Goal: Task Accomplishment & Management: Use online tool/utility

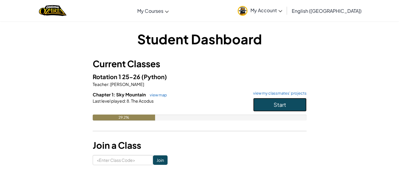
click at [269, 106] on button "Start" at bounding box center [279, 105] width 53 height 14
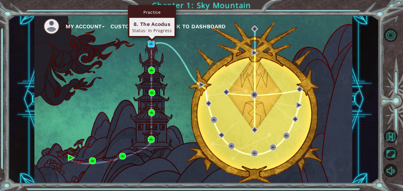
click at [151, 45] on img at bounding box center [151, 43] width 7 height 7
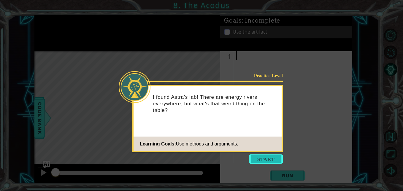
click at [266, 158] on button "Start" at bounding box center [266, 158] width 34 height 9
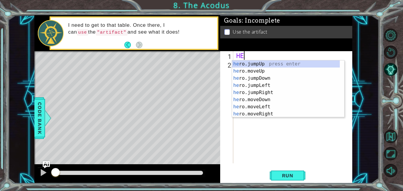
type textarea "H"
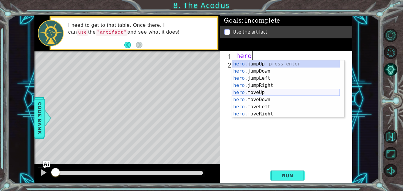
click at [255, 91] on div "hero .jumpUp press enter hero .jumpDown press enter hero .jumpLeft press enter …" at bounding box center [286, 95] width 108 height 71
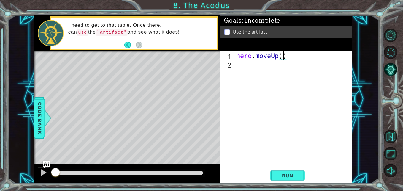
type textarea "hero.moveUp(2)"
click at [241, 67] on div "hero . moveUp ( 2 )" at bounding box center [294, 115] width 119 height 129
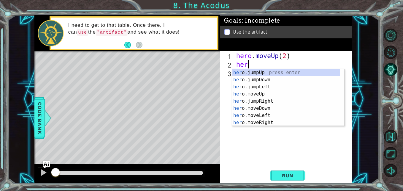
scroll to position [0, 0]
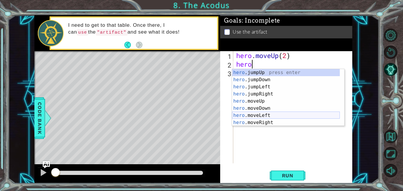
click at [248, 113] on div "hero .jumpUp press enter hero .jumpDown press enter hero .jumpLeft press enter …" at bounding box center [286, 104] width 108 height 71
type textarea "hero.moveLeft(1)"
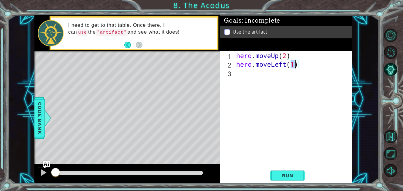
click at [273, 78] on div "hero . moveUp ( 2 ) hero . moveLeft ( 1 )" at bounding box center [294, 115] width 119 height 129
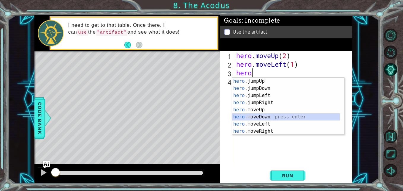
click at [255, 118] on div "hero .jumpUp press enter hero .jumpDown press enter hero .jumpLeft press enter …" at bounding box center [286, 112] width 108 height 71
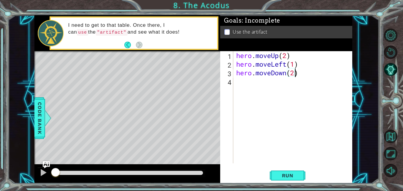
scroll to position [0, 3]
type textarea "hero.moveDown(2)"
click at [284, 174] on span "Run" at bounding box center [287, 175] width 23 height 6
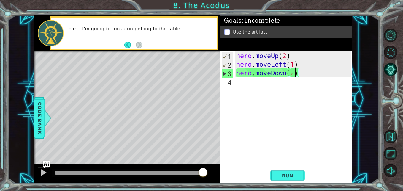
click at [251, 88] on div "hero . moveUp ( 2 ) hero . moveLeft ( 1 ) hero . moveDown ( 2 )" at bounding box center [294, 115] width 119 height 129
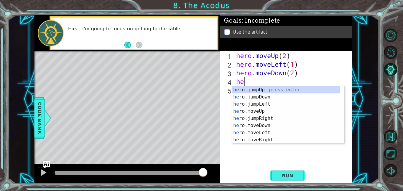
scroll to position [0, 0]
type textarea "hero"
click at [257, 103] on div "hero .jumpUp press enter hero .jumpDown press enter hero .jumpLeft press enter …" at bounding box center [286, 121] width 108 height 71
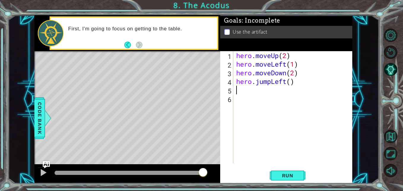
click at [292, 82] on div "hero . moveUp ( 2 ) hero . moveLeft ( 1 ) hero . moveDown ( 2 ) hero . jumpLeft…" at bounding box center [294, 115] width 119 height 129
type textarea "hero.jumpLeft(1)"
click at [292, 174] on span "Run" at bounding box center [287, 175] width 23 height 6
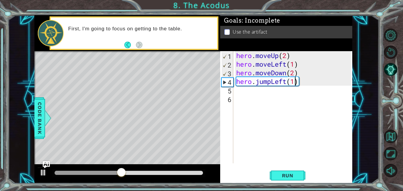
click at [259, 92] on div "hero . moveUp ( 2 ) hero . moveLeft ( 1 ) hero . moveDown ( 2 ) hero . jumpLeft…" at bounding box center [294, 115] width 119 height 129
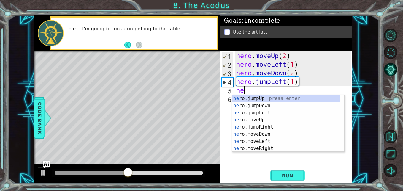
scroll to position [0, 0]
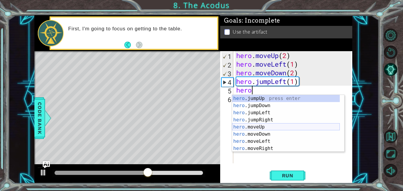
click at [259, 126] on div "hero .jumpUp press enter hero .jumpDown press enter hero .jumpLeft press enter …" at bounding box center [286, 130] width 108 height 71
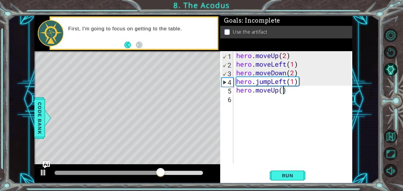
type textarea "hero.moveUp(2)"
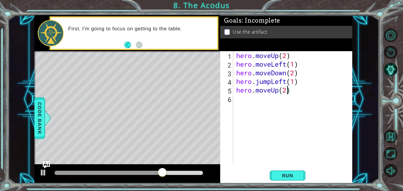
scroll to position [0, 2]
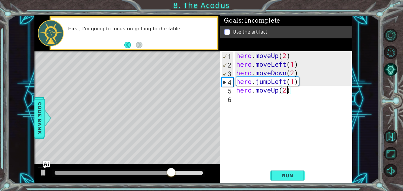
click at [241, 106] on div "hero . moveUp ( 2 ) hero . moveLeft ( 1 ) hero . moveDown ( 2 ) hero . jumpLeft…" at bounding box center [294, 115] width 119 height 129
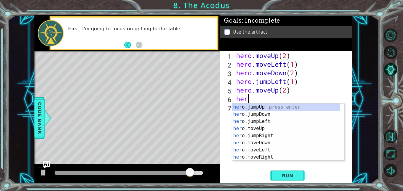
scroll to position [0, 0]
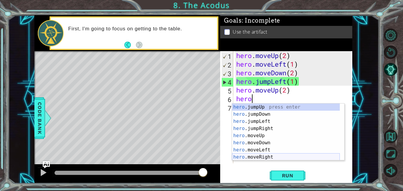
click at [248, 154] on div "hero .jumpUp press enter hero .jumpDown press enter hero .jumpLeft press enter …" at bounding box center [286, 138] width 108 height 71
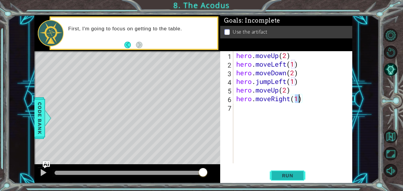
type textarea "hero.moveRight(1)"
click at [280, 172] on span "Run" at bounding box center [287, 175] width 23 height 6
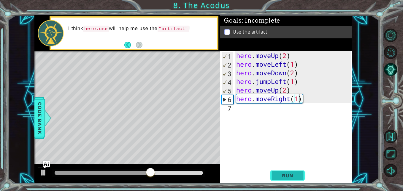
click at [281, 171] on button "Run" at bounding box center [288, 175] width 36 height 13
click at [239, 114] on div "hero . moveUp ( 2 ) hero . moveLeft ( 1 ) hero . moveDown ( 2 ) hero . jumpLeft…" at bounding box center [294, 115] width 119 height 129
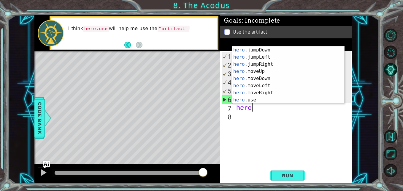
scroll to position [7, 0]
click at [250, 100] on div "hero .jumpDown press enter hero .jumpLeft press enter hero .jumpRight press ent…" at bounding box center [286, 81] width 108 height 71
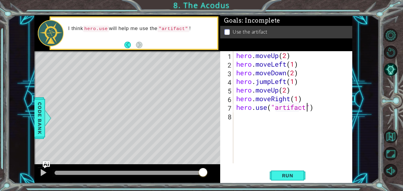
scroll to position [0, 3]
type textarea "hero.use("artifact")"
click at [300, 173] on button "Run" at bounding box center [288, 175] width 36 height 13
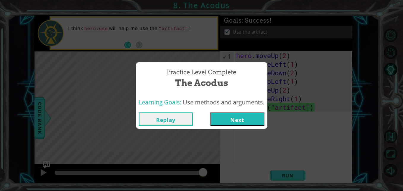
click at [222, 117] on button "Next" at bounding box center [237, 118] width 54 height 13
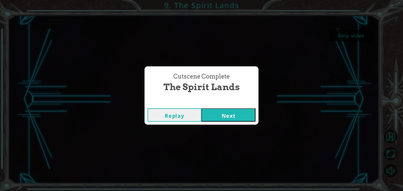
click at [214, 111] on button "Next" at bounding box center [229, 114] width 54 height 13
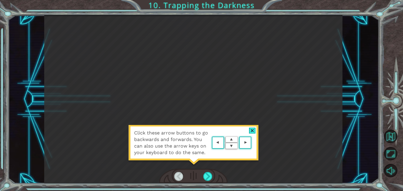
click at [252, 129] on div at bounding box center [252, 130] width 7 height 6
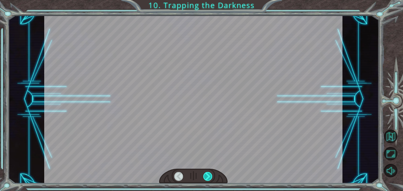
click at [205, 175] on div at bounding box center [207, 176] width 9 height 9
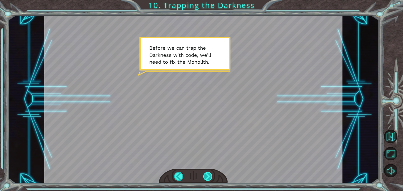
click at [208, 176] on div at bounding box center [207, 176] width 9 height 9
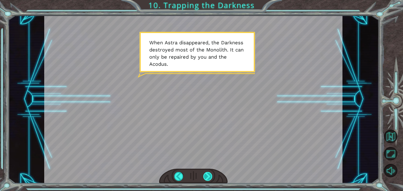
click at [208, 176] on div at bounding box center [207, 176] width 9 height 9
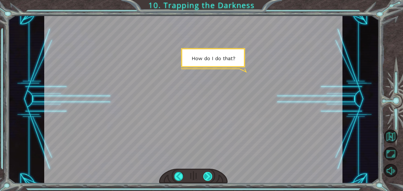
click at [208, 177] on div at bounding box center [207, 176] width 9 height 9
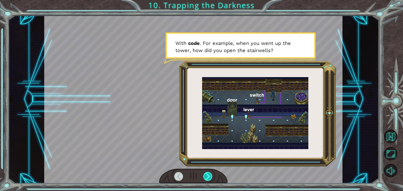
click at [207, 175] on div at bounding box center [207, 176] width 9 height 9
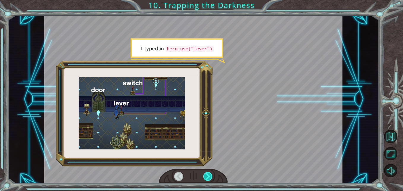
click at [208, 175] on div at bounding box center [207, 176] width 9 height 9
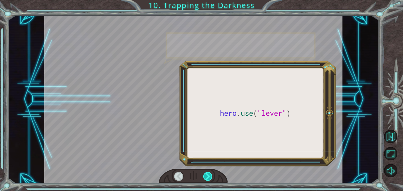
click at [208, 175] on div at bounding box center [207, 176] width 9 height 9
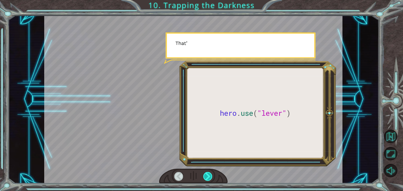
click at [208, 175] on div at bounding box center [207, 176] width 9 height 9
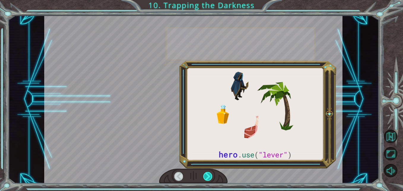
click at [208, 175] on div at bounding box center [207, 176] width 9 height 9
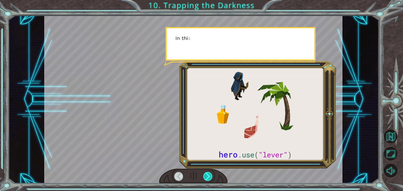
click at [208, 175] on div at bounding box center [207, 176] width 9 height 9
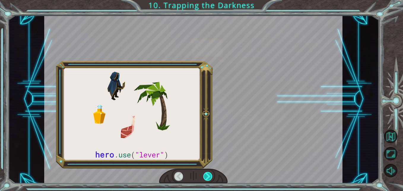
click at [208, 175] on div at bounding box center [207, 176] width 9 height 9
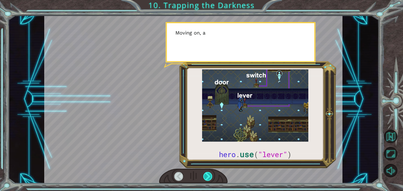
click at [208, 175] on div at bounding box center [207, 176] width 9 height 9
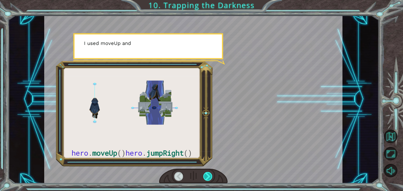
click at [208, 175] on div at bounding box center [207, 176] width 9 height 9
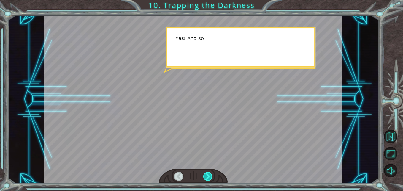
click at [208, 175] on div at bounding box center [207, 176] width 9 height 9
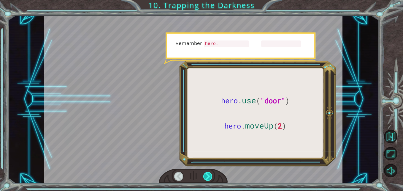
click at [208, 175] on div at bounding box center [207, 176] width 9 height 9
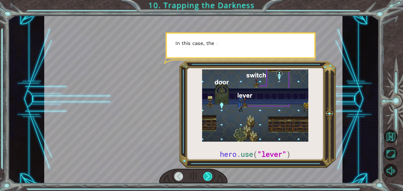
click at [208, 175] on div at bounding box center [207, 176] width 9 height 9
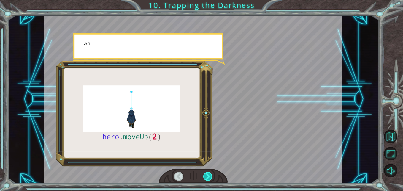
click at [208, 175] on div at bounding box center [207, 176] width 9 height 9
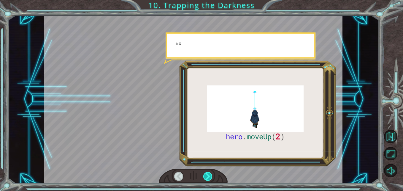
click at [208, 175] on div at bounding box center [207, 176] width 9 height 9
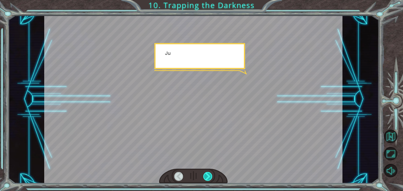
click at [208, 175] on div at bounding box center [207, 176] width 9 height 9
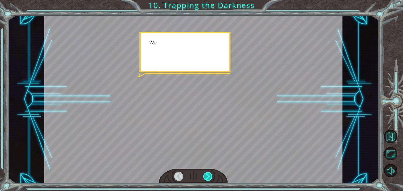
click at [208, 175] on div at bounding box center [207, 176] width 9 height 9
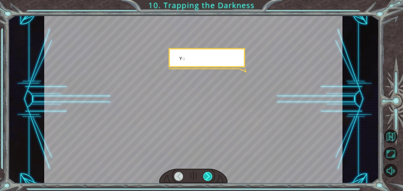
click at [208, 175] on div at bounding box center [207, 176] width 9 height 9
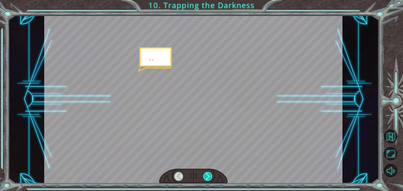
click at [208, 175] on div at bounding box center [207, 176] width 9 height 9
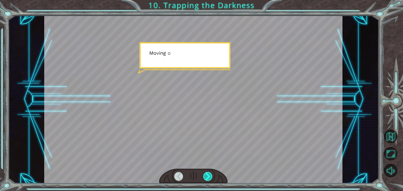
click at [208, 175] on div at bounding box center [207, 176] width 9 height 9
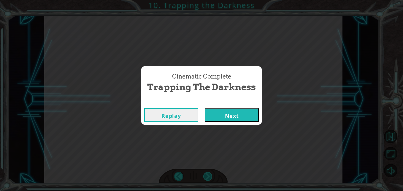
click at [208, 175] on div "Cinematic Complete Trapping the Darkness Replay Next" at bounding box center [201, 95] width 403 height 191
drag, startPoint x: 208, startPoint y: 175, endPoint x: 220, endPoint y: 119, distance: 57.3
click at [220, 119] on button "Next" at bounding box center [232, 114] width 54 height 13
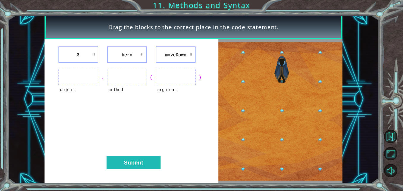
click at [82, 75] on ul at bounding box center [78, 77] width 40 height 16
click at [90, 49] on li "3" at bounding box center [78, 54] width 40 height 16
click at [129, 56] on li "hero" at bounding box center [127, 54] width 40 height 16
click at [176, 54] on li "moveDown" at bounding box center [176, 54] width 40 height 16
click at [169, 86] on div "argument" at bounding box center [176, 93] width 40 height 16
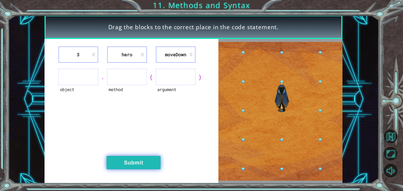
click at [126, 166] on button "Submit" at bounding box center [134, 162] width 54 height 13
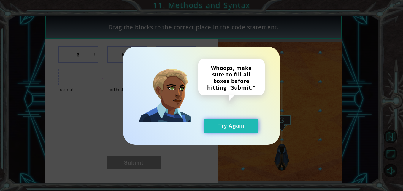
click at [216, 126] on button "Try Again" at bounding box center [232, 125] width 54 height 13
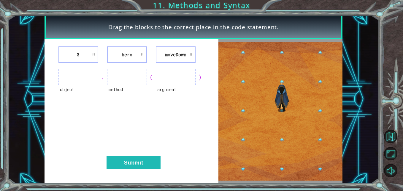
click at [80, 71] on ul at bounding box center [78, 77] width 40 height 16
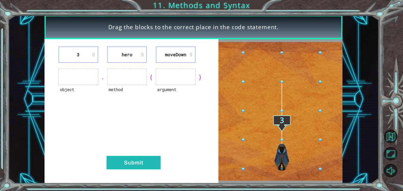
click at [88, 72] on ul at bounding box center [78, 77] width 40 height 16
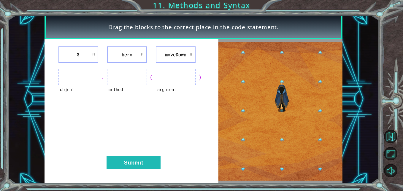
click at [88, 75] on ul at bounding box center [78, 77] width 40 height 16
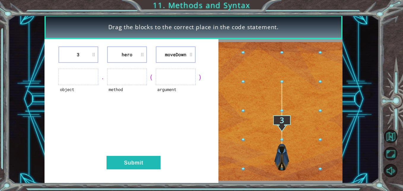
click at [284, 120] on img at bounding box center [280, 111] width 124 height 138
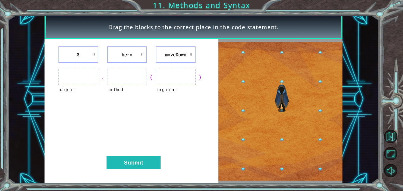
click at [284, 120] on img at bounding box center [280, 111] width 124 height 138
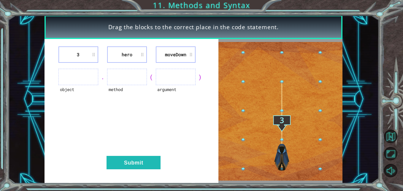
click at [285, 146] on img at bounding box center [280, 111] width 124 height 138
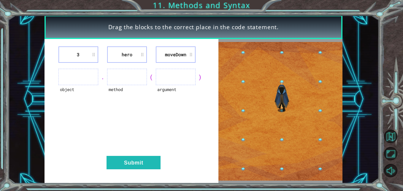
click at [283, 140] on img at bounding box center [280, 111] width 124 height 138
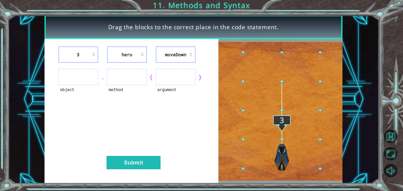
click at [86, 59] on li "3" at bounding box center [78, 54] width 40 height 16
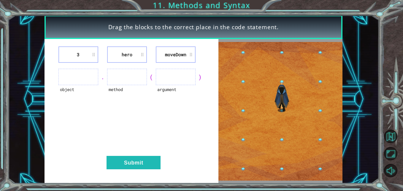
click at [88, 58] on li "3" at bounding box center [78, 54] width 40 height 16
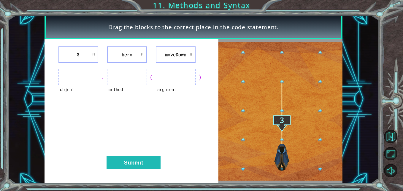
click at [328, 9] on div "Drag the blocks to the correct place in the code statement. 3 hero [GEOGRAPHIC_…" at bounding box center [201, 95] width 403 height 191
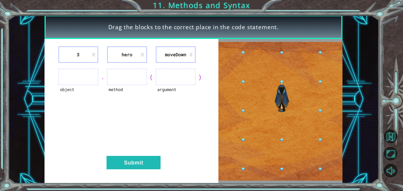
click at [319, 75] on img at bounding box center [280, 111] width 124 height 138
click at [308, 66] on img at bounding box center [280, 111] width 124 height 138
click at [311, 66] on img at bounding box center [280, 111] width 124 height 138
click at [91, 77] on ul at bounding box center [78, 77] width 40 height 16
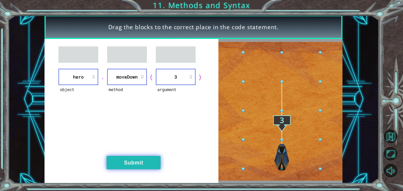
click at [140, 162] on button "Submit" at bounding box center [134, 162] width 54 height 13
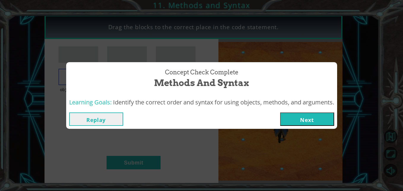
click at [294, 119] on button "Next" at bounding box center [307, 118] width 54 height 13
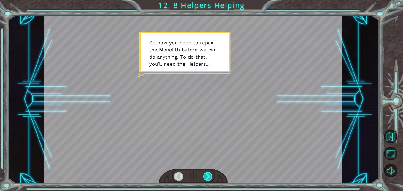
click at [208, 175] on div at bounding box center [207, 176] width 9 height 9
click at [209, 175] on div at bounding box center [207, 176] width 9 height 9
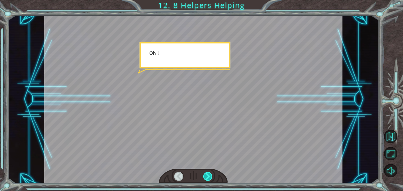
click at [209, 175] on div at bounding box center [207, 176] width 9 height 9
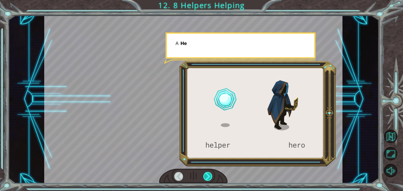
click at [209, 175] on div at bounding box center [207, 176] width 9 height 9
click at [209, 174] on div at bounding box center [207, 176] width 9 height 9
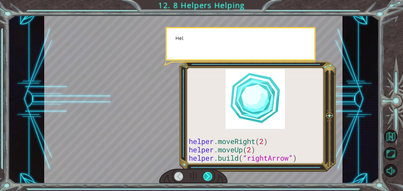
click at [209, 174] on div at bounding box center [207, 176] width 9 height 9
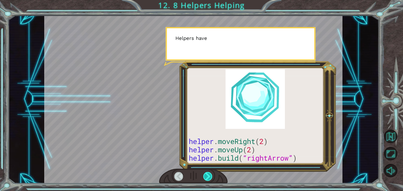
click at [209, 174] on div at bounding box center [207, 176] width 9 height 9
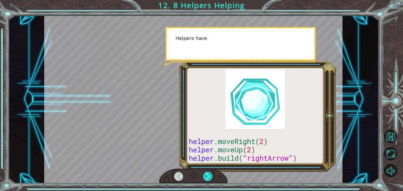
click at [209, 174] on div at bounding box center [207, 176] width 9 height 9
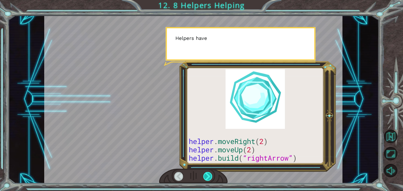
click at [209, 174] on div at bounding box center [207, 176] width 9 height 9
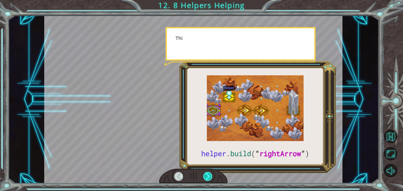
click at [209, 174] on div at bounding box center [207, 176] width 9 height 9
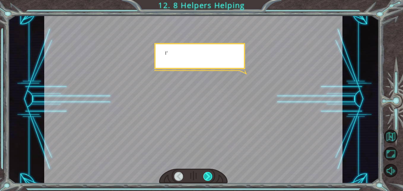
click at [209, 174] on div at bounding box center [207, 176] width 9 height 9
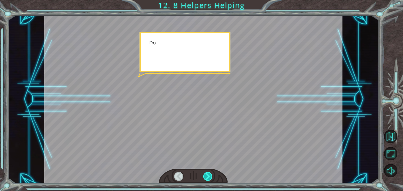
click at [209, 174] on div at bounding box center [207, 176] width 9 height 9
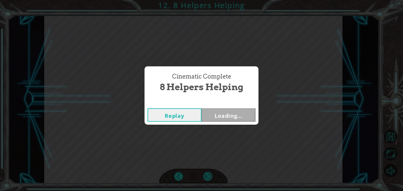
click at [209, 174] on div "Cinematic Complete 8 Helpers Helping Replay Loading..." at bounding box center [201, 95] width 403 height 191
drag, startPoint x: 209, startPoint y: 174, endPoint x: 214, endPoint y: 112, distance: 62.5
click at [214, 112] on button "Next" at bounding box center [229, 114] width 54 height 13
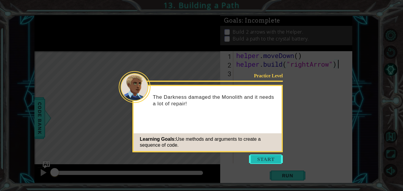
click at [254, 156] on button "Start" at bounding box center [266, 158] width 34 height 9
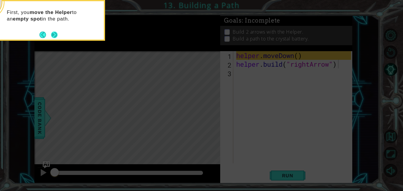
click at [52, 36] on button "Next" at bounding box center [53, 34] width 7 height 7
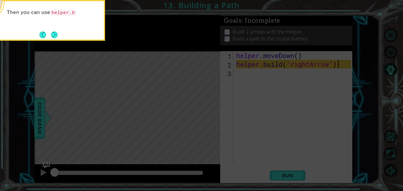
click at [52, 36] on button "Next" at bounding box center [54, 34] width 7 height 7
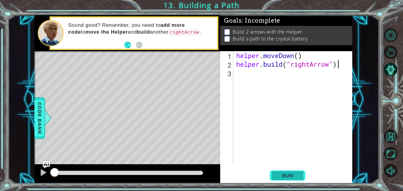
click at [280, 175] on span "Run" at bounding box center [287, 175] width 23 height 6
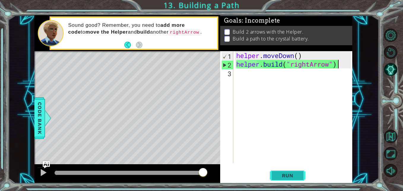
click at [284, 176] on span "Run" at bounding box center [287, 175] width 23 height 6
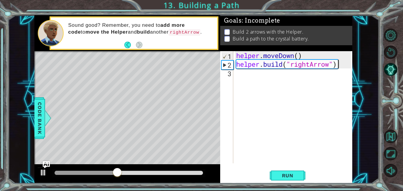
click at [254, 85] on div "helper . moveDown ( ) helper . build ( "rightArrow" )" at bounding box center [294, 115] width 119 height 129
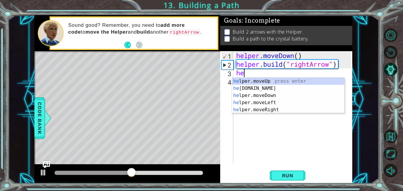
scroll to position [0, 0]
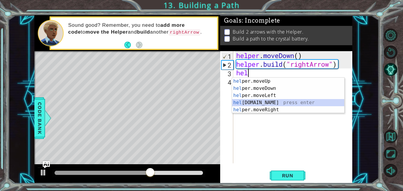
click at [254, 99] on div "hel per.moveUp press enter hel per.moveDown press enter hel per.moveLeft press …" at bounding box center [288, 102] width 112 height 50
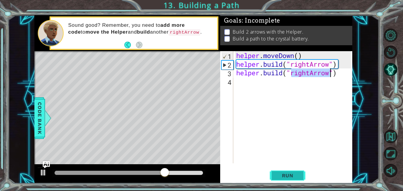
type textarea "[DOMAIN_NAME]("rightArrow")"
click at [289, 174] on span "Run" at bounding box center [287, 175] width 23 height 6
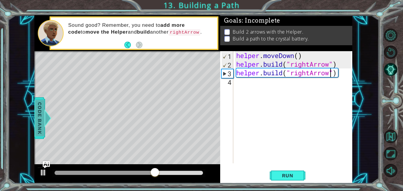
click at [44, 121] on div at bounding box center [47, 118] width 7 height 18
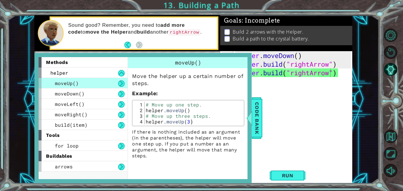
click at [139, 132] on p "If there is nothing included as an argument (in the parentheses), the helper wi…" at bounding box center [188, 144] width 112 height 30
click at [257, 131] on span "Code Bank" at bounding box center [256, 118] width 9 height 36
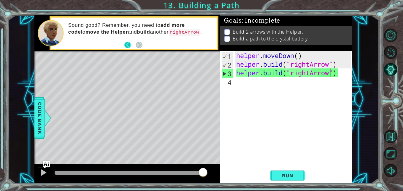
click at [127, 44] on button "Back" at bounding box center [130, 45] width 12 height 7
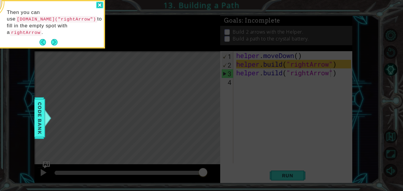
click at [102, 4] on div at bounding box center [99, 5] width 7 height 7
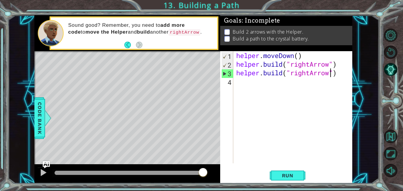
click at [246, 85] on div "helper . moveDown ( ) helper . build ( "rightArrow" ) helper . build ( "rightAr…" at bounding box center [294, 115] width 119 height 129
click at [290, 175] on span "Run" at bounding box center [287, 175] width 23 height 6
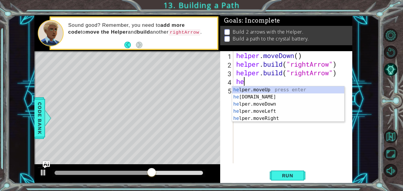
scroll to position [0, 0]
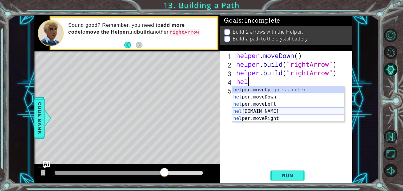
click at [253, 108] on div "hel per.moveUp press enter hel per.moveDown press enter hel per.moveLeft press …" at bounding box center [288, 111] width 112 height 50
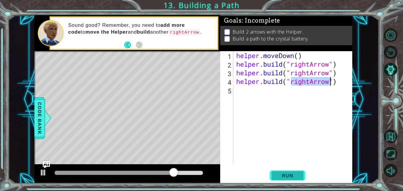
click at [281, 175] on span "Run" at bounding box center [287, 175] width 23 height 6
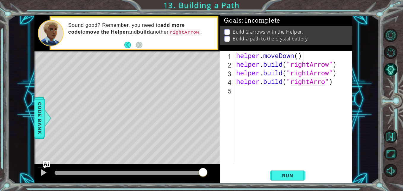
click at [311, 57] on div "helper . moveDown ( ) helper . build ( "rightArrow" ) helper . build ( "rightAr…" at bounding box center [294, 115] width 119 height 129
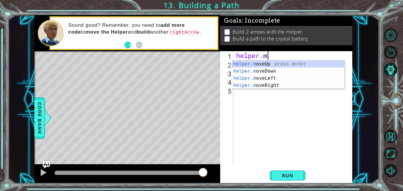
type textarea "h"
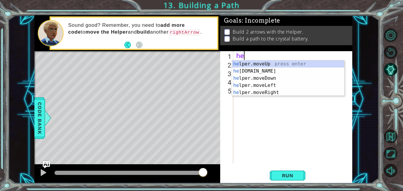
scroll to position [0, 0]
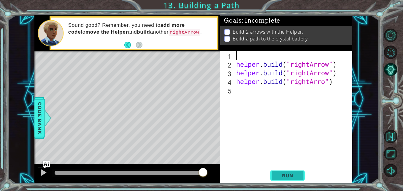
click at [291, 175] on span "Run" at bounding box center [287, 175] width 23 height 6
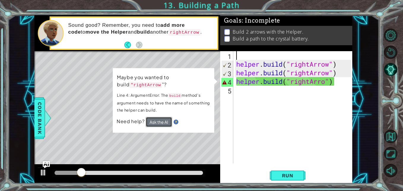
click at [165, 122] on button "Ask the AI" at bounding box center [159, 122] width 26 height 10
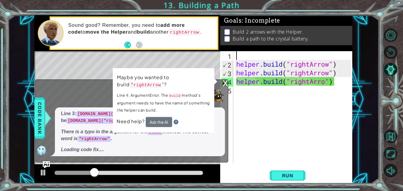
click at [339, 82] on div "helper . build ( "rightArrow" ) helper . build ( "rightArrow" ) helper . build …" at bounding box center [294, 115] width 119 height 129
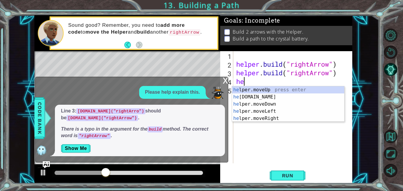
type textarea "h"
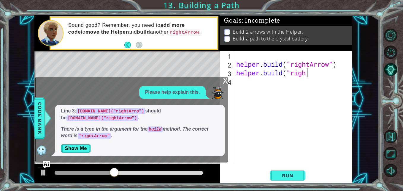
click at [335, 75] on div "helper . build ( "rightArrow" ) helper . build ( "righ" at bounding box center [294, 115] width 119 height 129
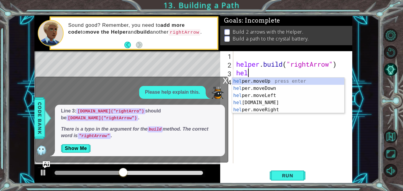
type textarea "h"
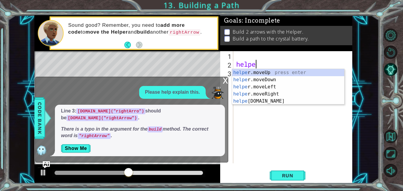
type textarea "h"
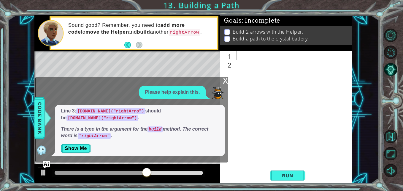
click at [224, 80] on div "x" at bounding box center [225, 80] width 5 height 6
